Goal: Task Accomplishment & Management: Use online tool/utility

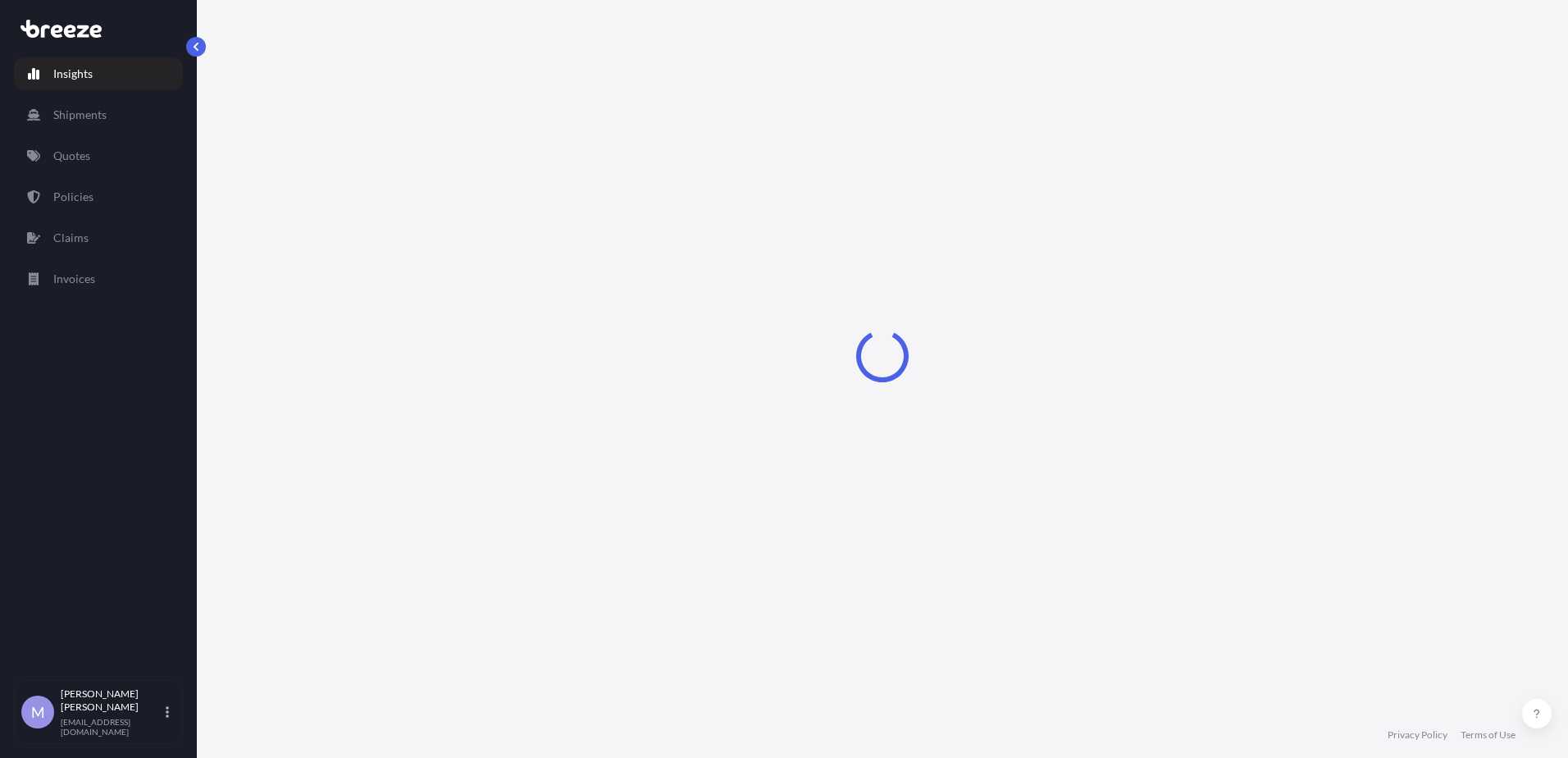
select select "2025"
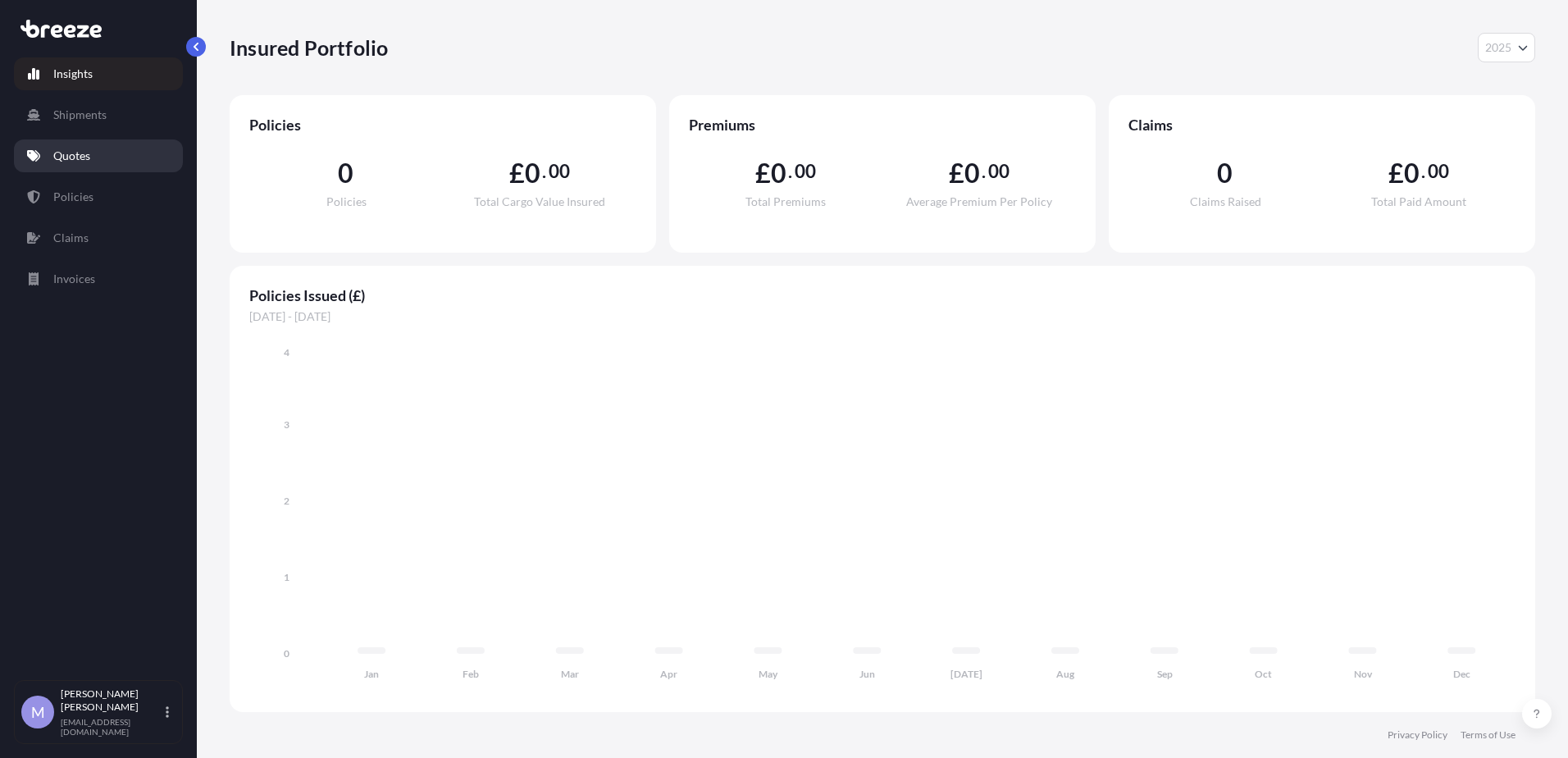
click at [82, 162] on p "Quotes" at bounding box center [72, 156] width 37 height 17
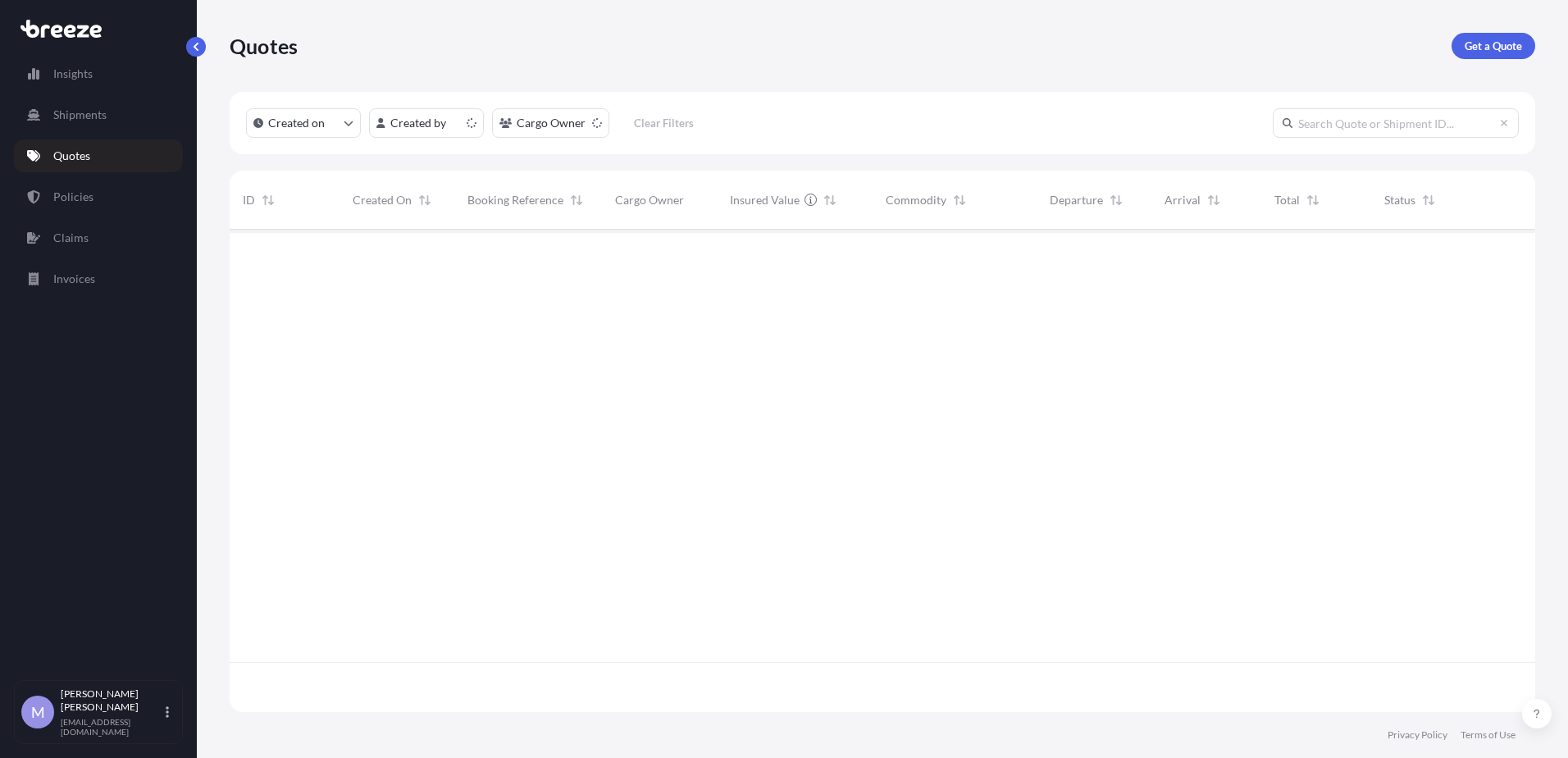
scroll to position [479, 1294]
click at [1510, 260] on icon "button" at bounding box center [1511, 257] width 3 height 8
click at [675, 396] on div "500478 [DATE] MW [PERSON_NAME] — [PERSON_NAME] Trading £ 107 , 002 . 21 Inciner…" at bounding box center [882, 446] width 1306 height 432
click at [1514, 258] on icon "button" at bounding box center [1511, 257] width 10 height 10
click at [1026, 459] on div "500478 [DATE] MW [PERSON_NAME] — [PERSON_NAME] Trading £ 107 , 002 . 21 Inciner…" at bounding box center [882, 446] width 1306 height 432
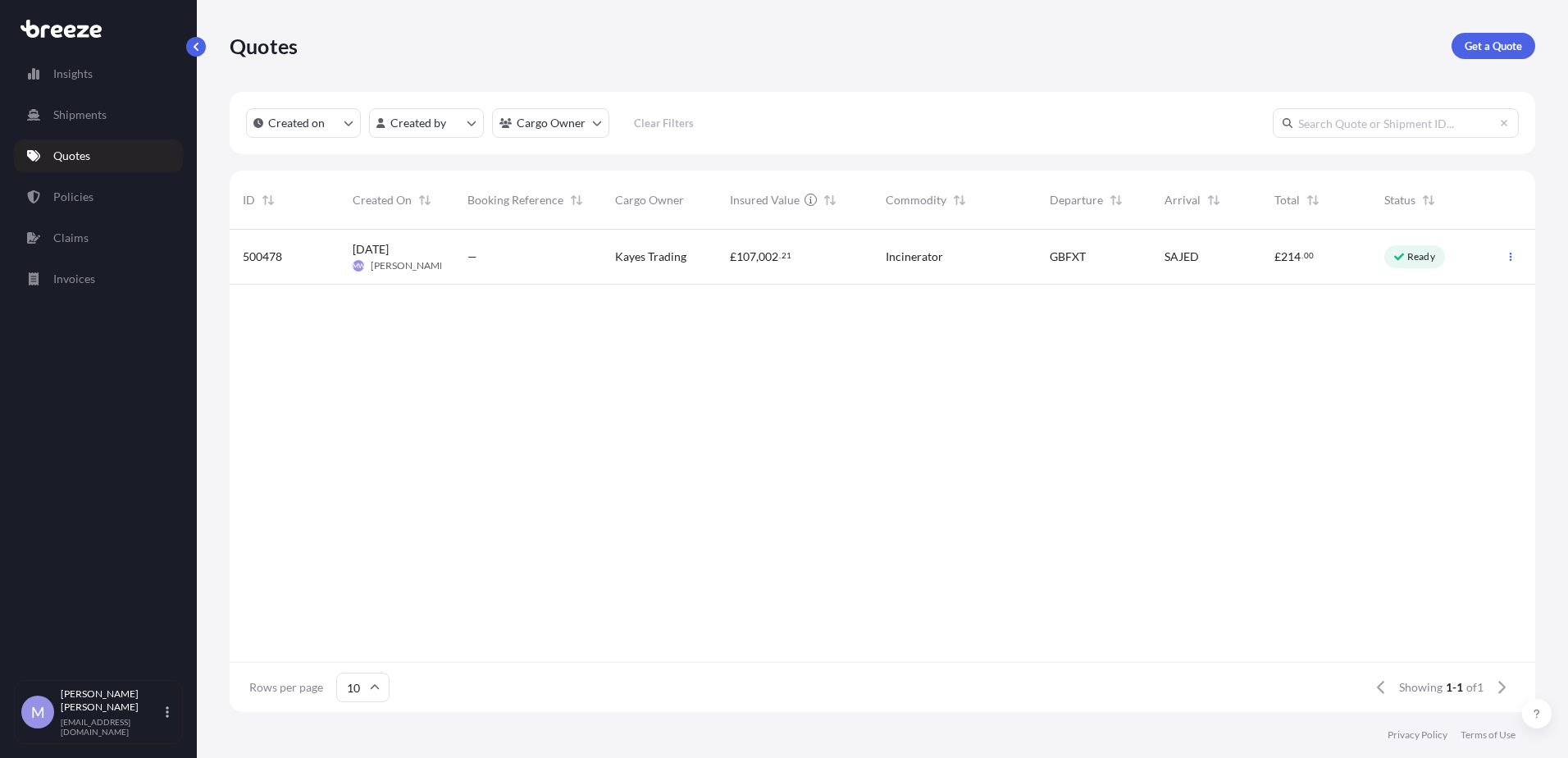
click at [1026, 459] on div "500478 [DATE] MW [PERSON_NAME] — [PERSON_NAME] Trading £ 107 , 002 . 21 Inciner…" at bounding box center [882, 446] width 1306 height 432
click at [493, 413] on div "500478 [DATE] MW [PERSON_NAME] — [PERSON_NAME] Trading £ 107 , 002 . 21 Inciner…" at bounding box center [882, 446] width 1306 height 432
click at [507, 439] on div "500478 [DATE] MW [PERSON_NAME] — [PERSON_NAME] Trading £ 107 , 002 . 21 Inciner…" at bounding box center [882, 446] width 1306 height 432
click at [529, 264] on div "—" at bounding box center [529, 257] width 122 height 17
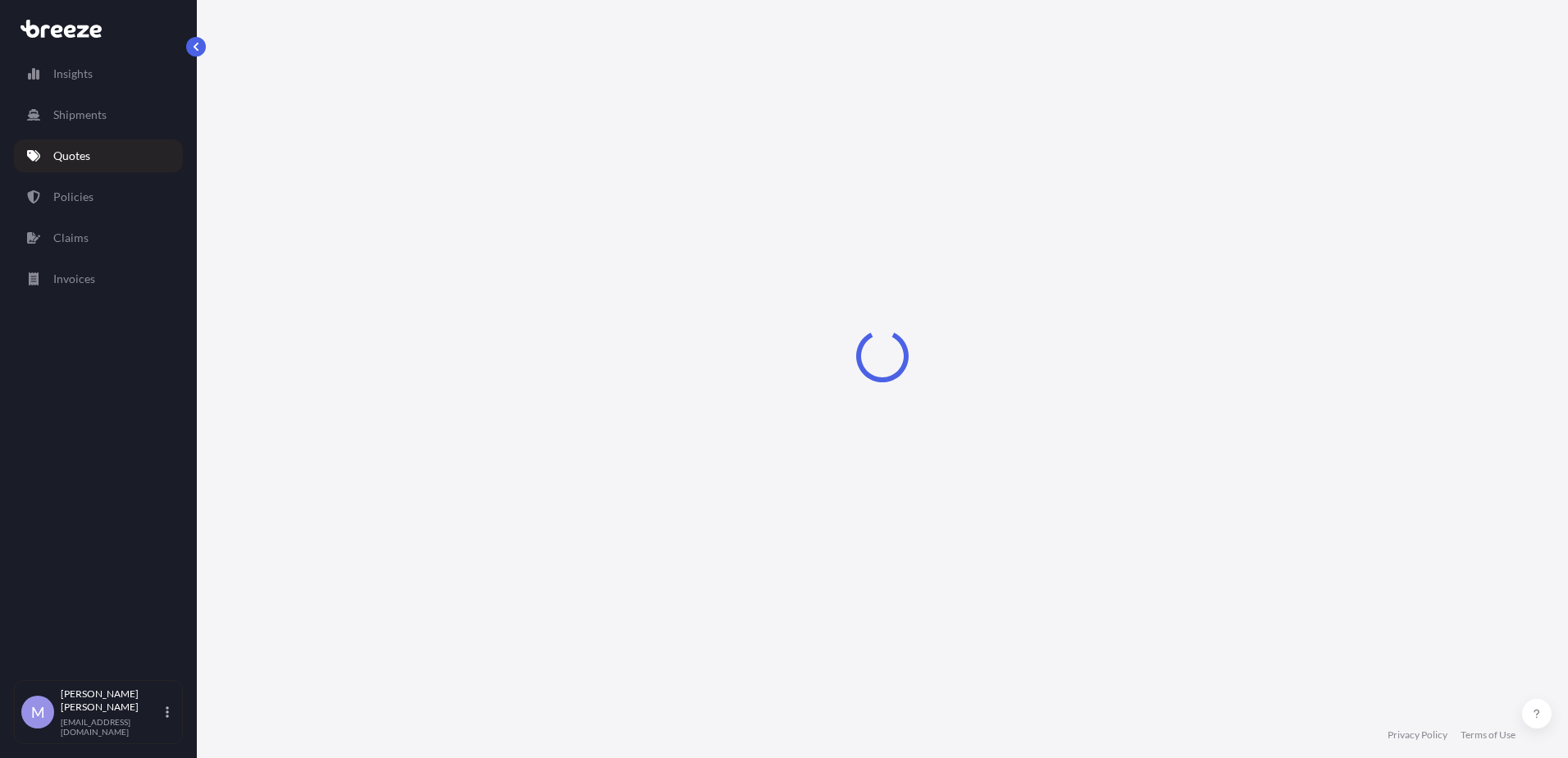
select select "Road"
select select "Sea"
select select "2"
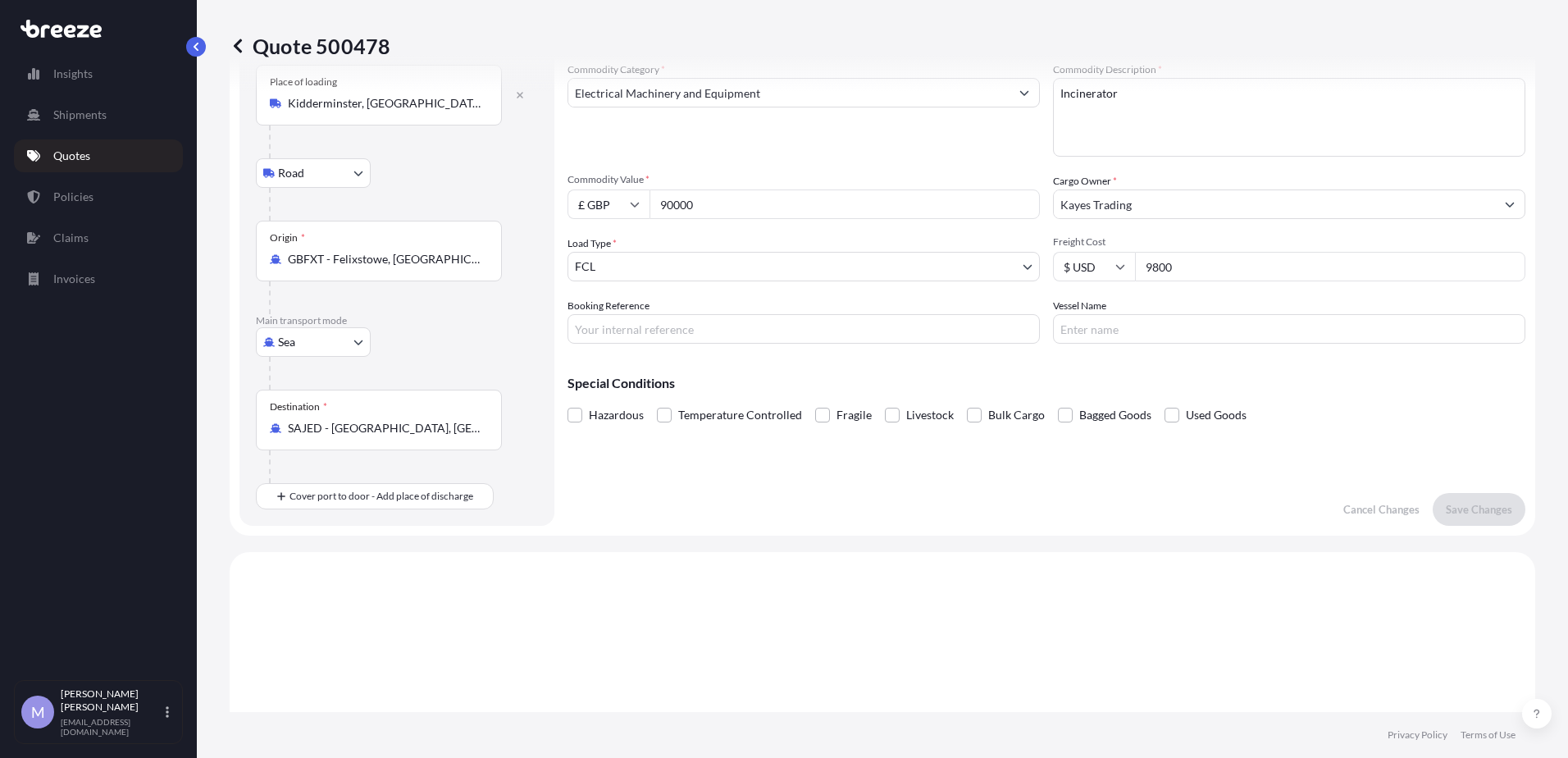
scroll to position [82, 0]
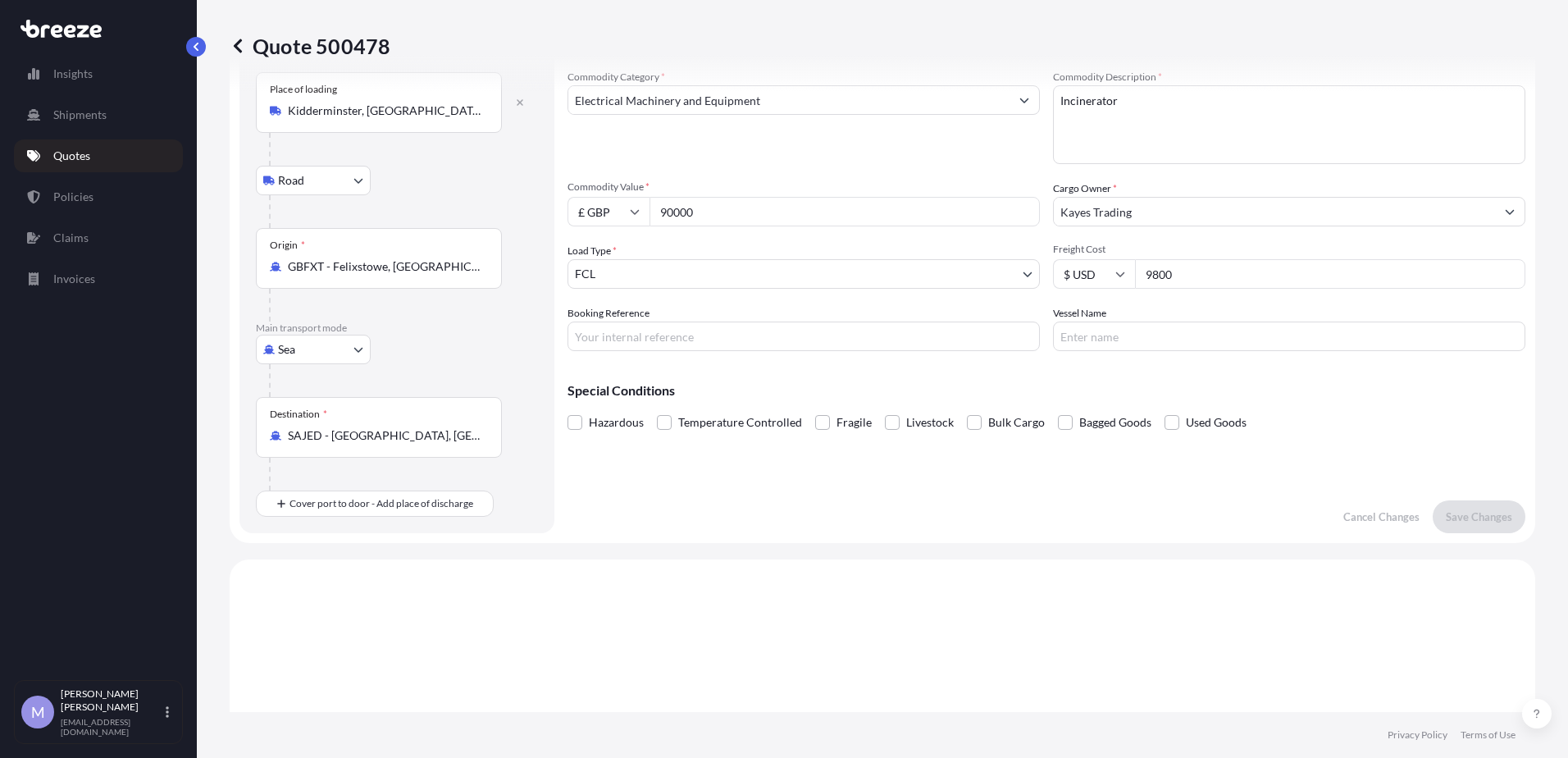
click at [704, 213] on input "90000" at bounding box center [844, 211] width 390 height 30
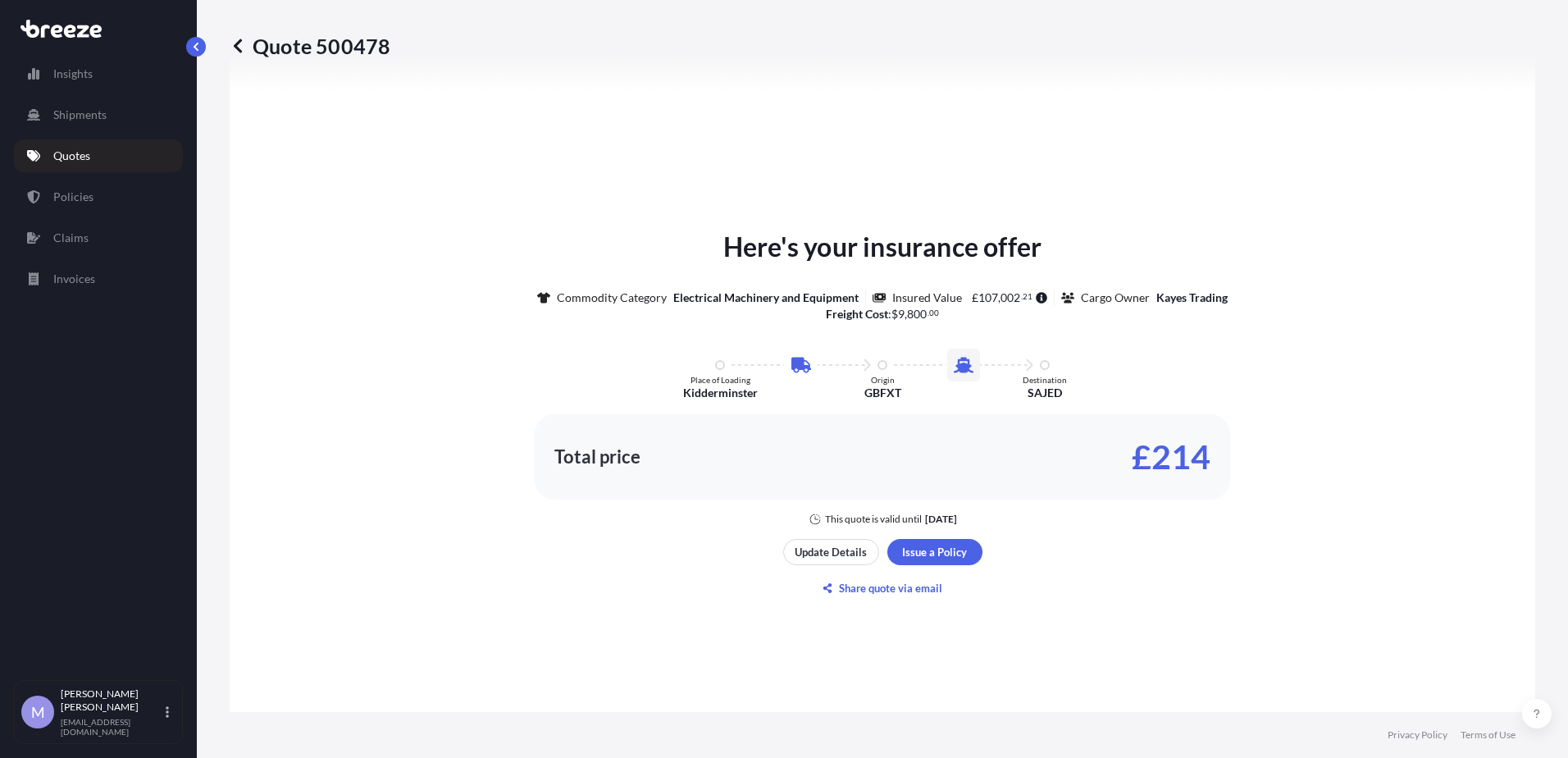
scroll to position [739, 0]
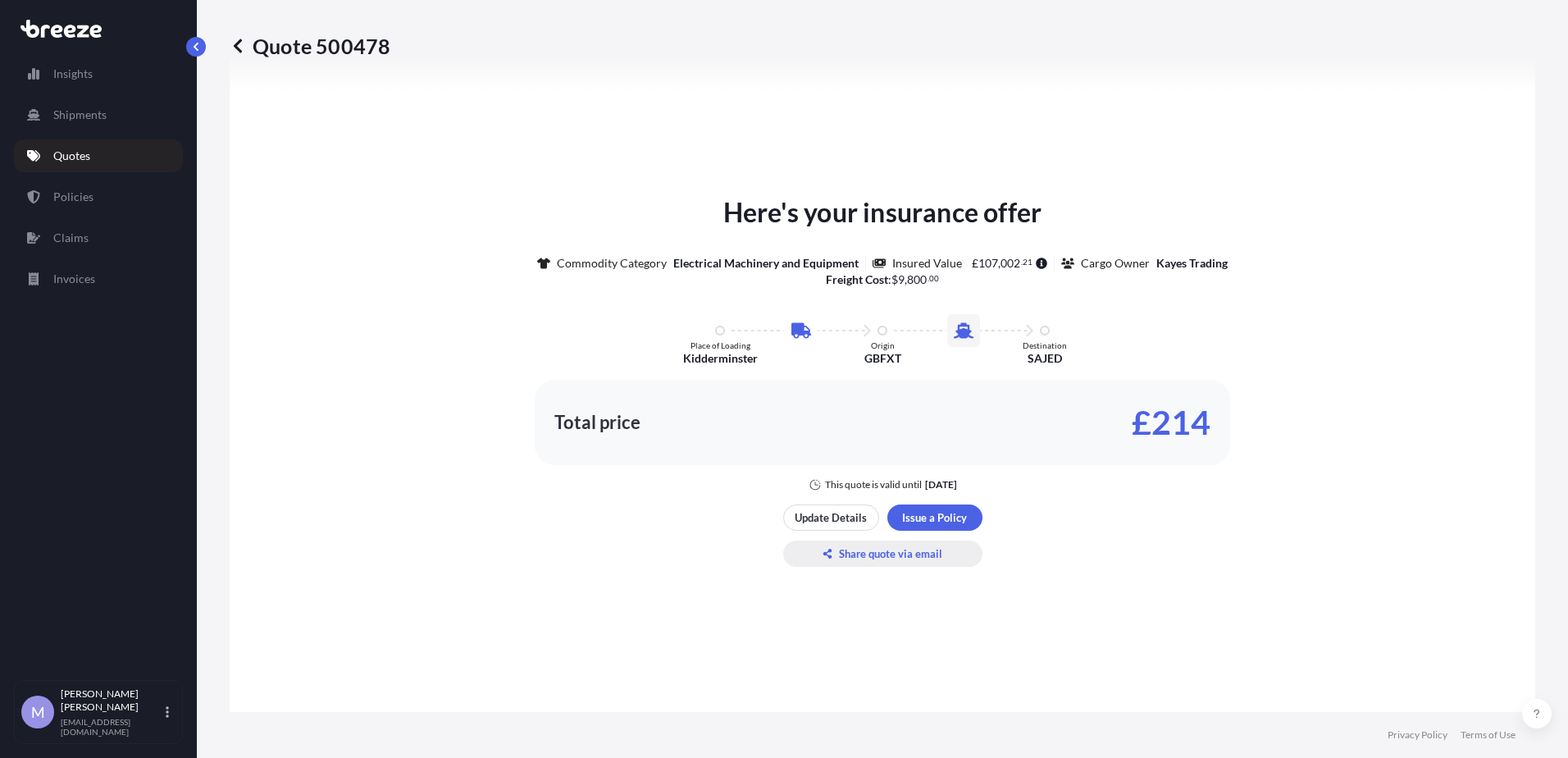
click at [872, 554] on p "Share quote via email" at bounding box center [891, 554] width 103 height 17
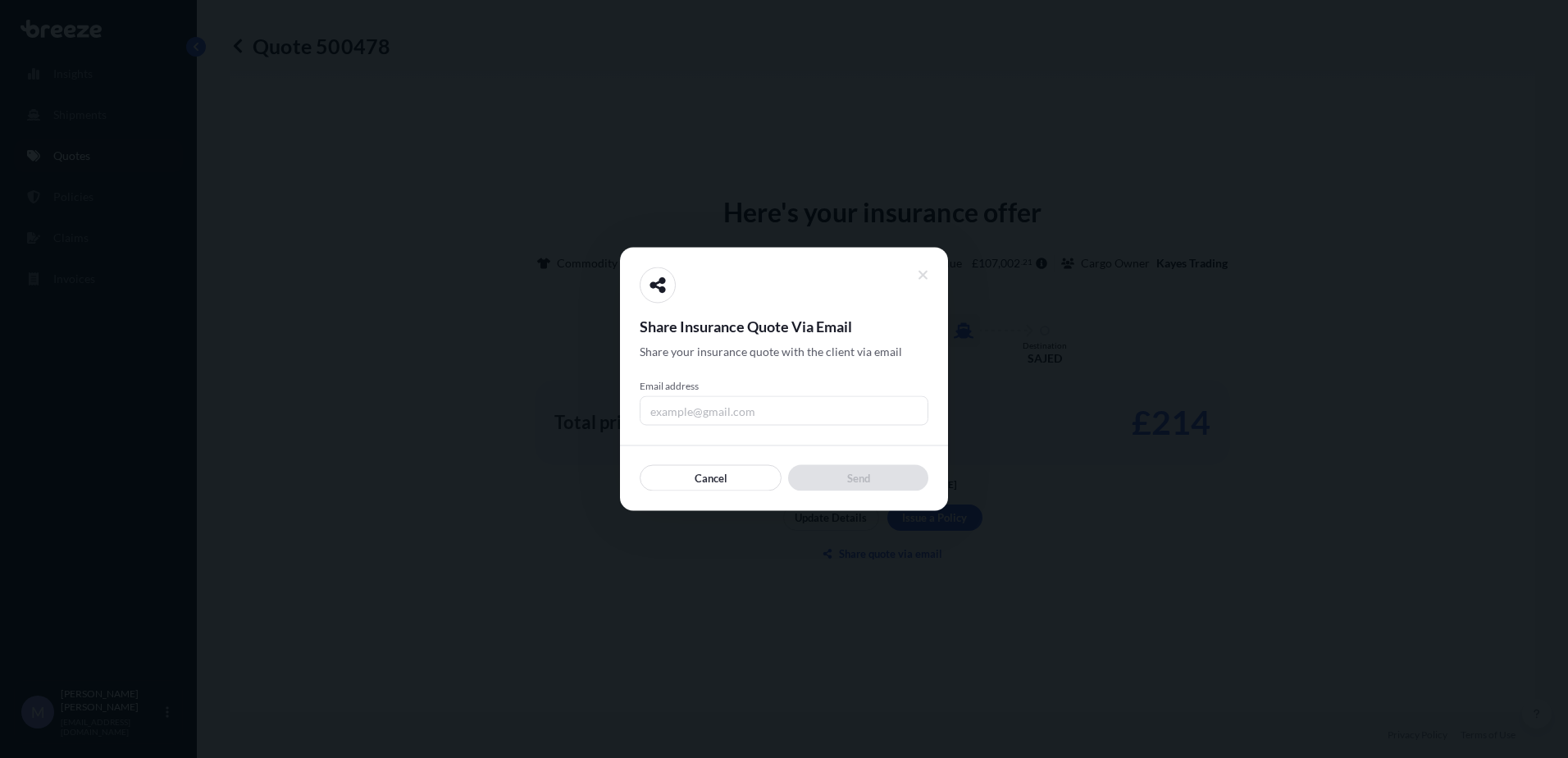
click at [760, 410] on input "Email address" at bounding box center [784, 411] width 289 height 30
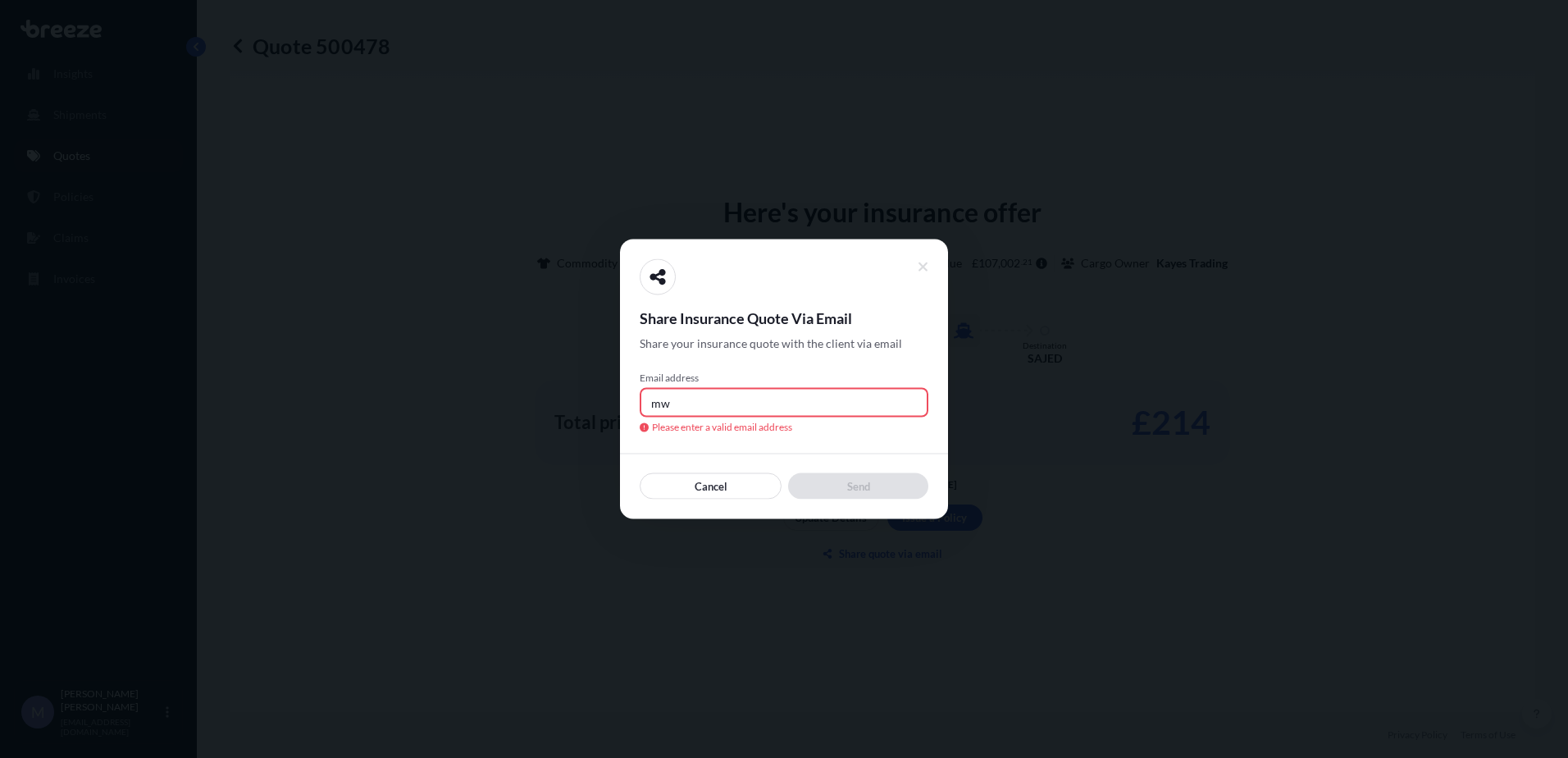
type input "[EMAIL_ADDRESS][DOMAIN_NAME]"
